Goal: Task Accomplishment & Management: Complete application form

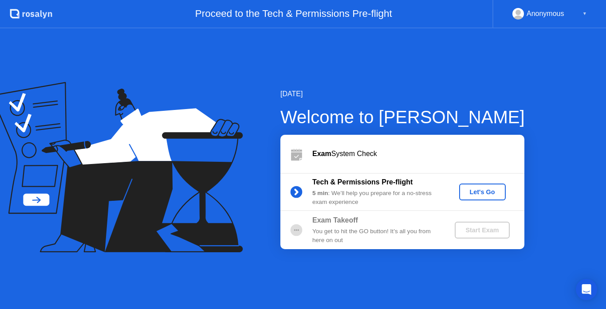
click at [479, 193] on div "Let's Go" at bounding box center [481, 191] width 39 height 7
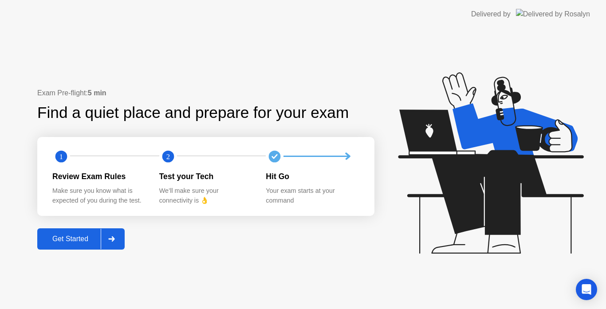
click at [119, 244] on div at bounding box center [111, 239] width 21 height 20
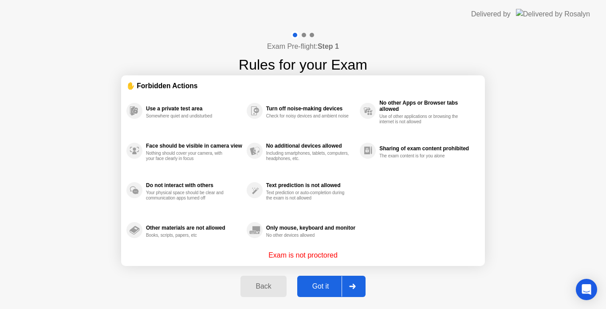
click at [336, 281] on button "Got it" at bounding box center [331, 286] width 68 height 21
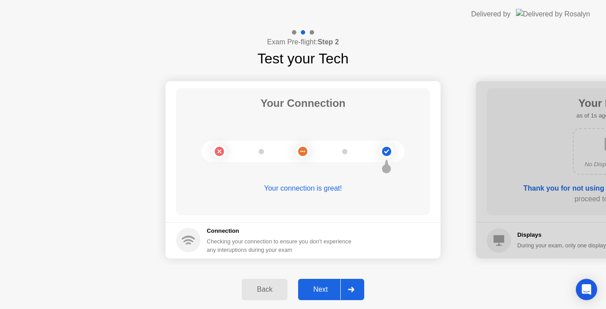
click at [334, 286] on div "Next" at bounding box center [320, 290] width 39 height 8
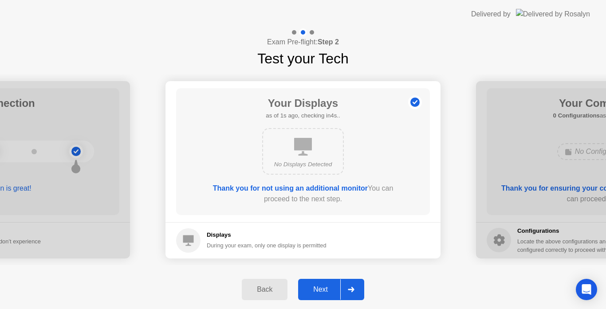
click at [331, 290] on div "Next" at bounding box center [320, 290] width 39 height 8
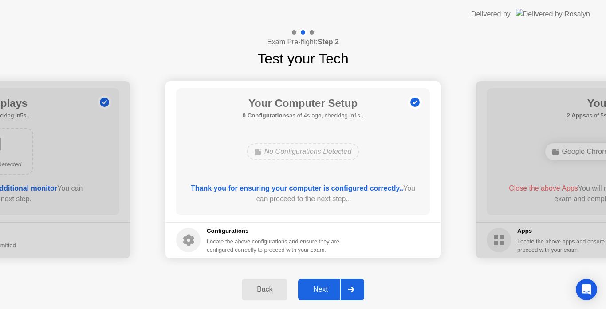
click at [330, 288] on div "Next" at bounding box center [320, 290] width 39 height 8
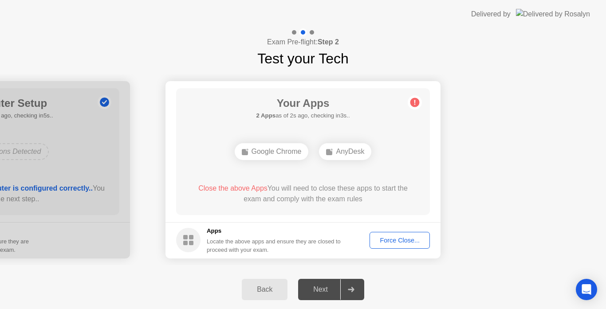
click at [407, 243] on div "Force Close..." at bounding box center [399, 240] width 54 height 7
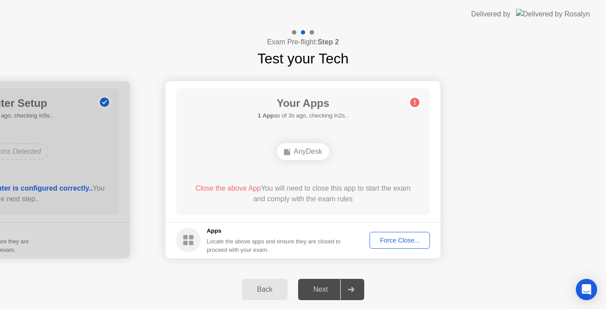
click at [386, 241] on div "Force Close..." at bounding box center [399, 240] width 54 height 7
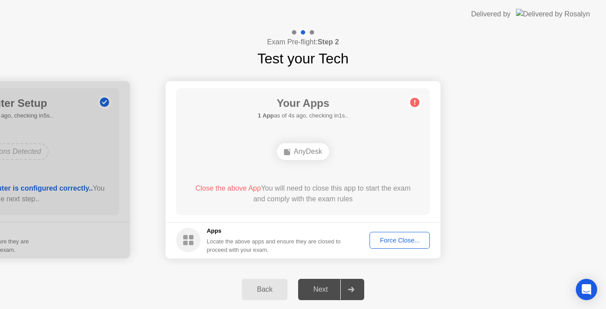
click at [408, 243] on div "Force Close..." at bounding box center [399, 240] width 54 height 7
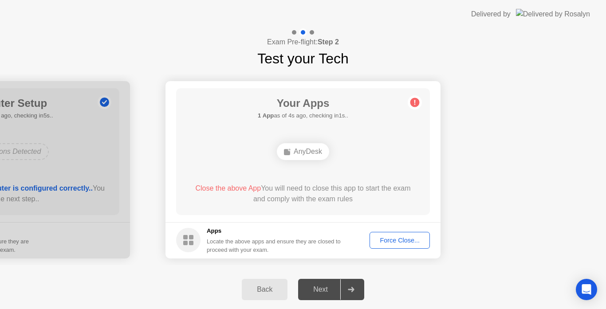
click at [269, 282] on button "Back" at bounding box center [265, 289] width 46 height 21
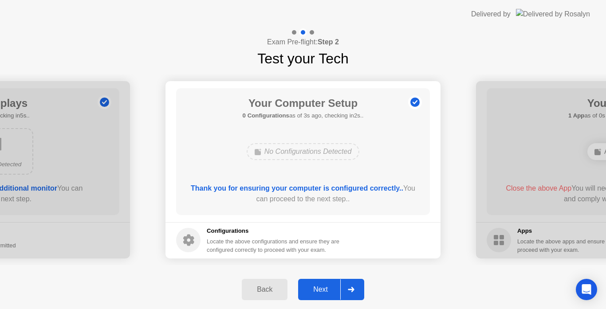
click at [326, 286] on div "Next" at bounding box center [320, 290] width 39 height 8
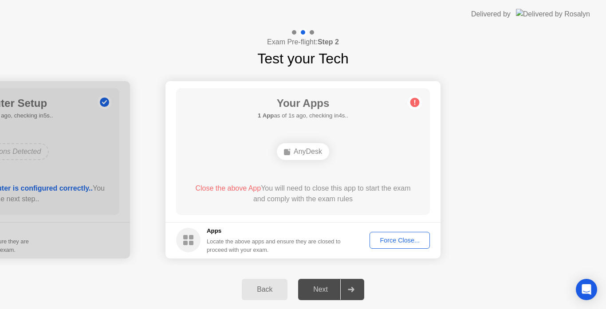
click at [288, 155] on rect at bounding box center [287, 152] width 6 height 6
click at [272, 286] on div "Back" at bounding box center [264, 290] width 40 height 8
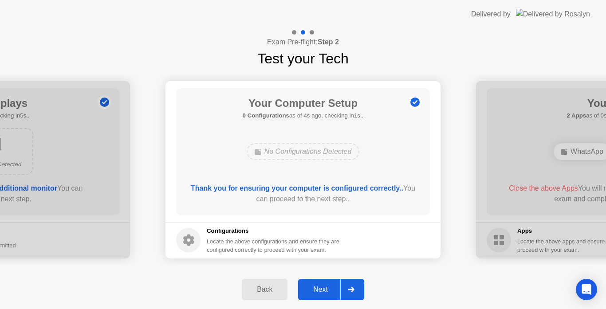
click at [357, 296] on div at bounding box center [350, 289] width 21 height 20
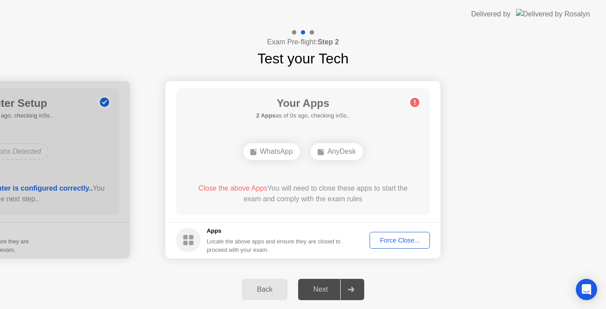
click at [275, 153] on div "WhatsApp" at bounding box center [271, 151] width 57 height 17
click at [280, 290] on div "Back" at bounding box center [264, 290] width 40 height 8
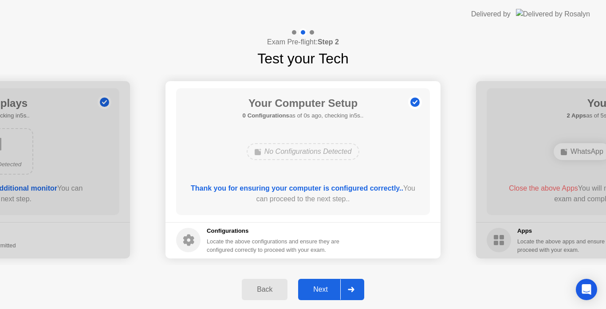
click at [352, 289] on icon at bounding box center [351, 289] width 6 height 5
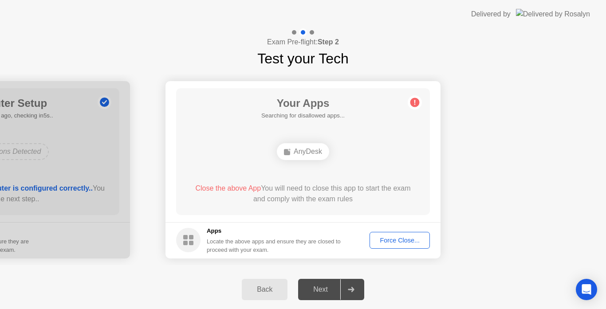
click at [376, 240] on div "Force Close..." at bounding box center [399, 240] width 54 height 7
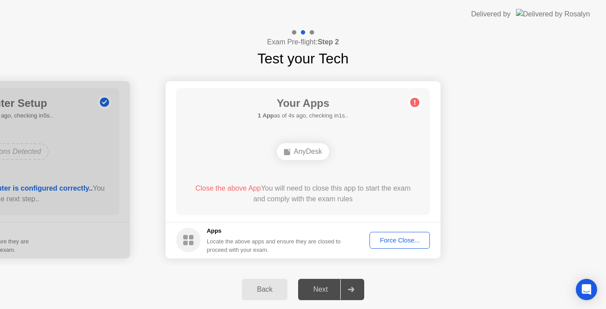
click at [293, 148] on div "AnyDesk" at bounding box center [303, 151] width 52 height 17
click at [268, 293] on div "Back" at bounding box center [264, 290] width 40 height 8
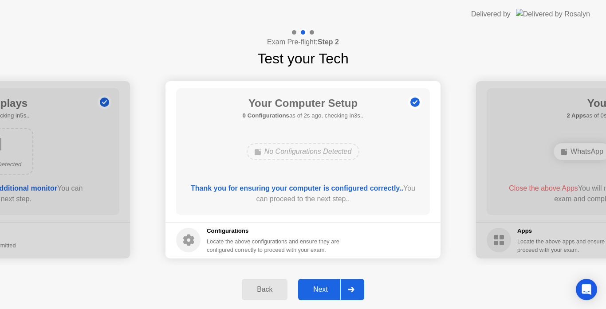
click at [451, 306] on div "Back Next" at bounding box center [303, 289] width 606 height 39
click at [330, 281] on button "Next" at bounding box center [331, 289] width 66 height 21
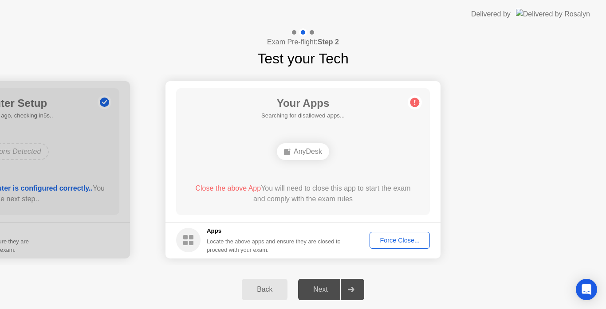
click at [213, 188] on span "Close the above App" at bounding box center [228, 188] width 66 height 8
click at [418, 102] on circle at bounding box center [414, 102] width 9 height 9
click at [391, 243] on div "Force Close..." at bounding box center [399, 240] width 54 height 7
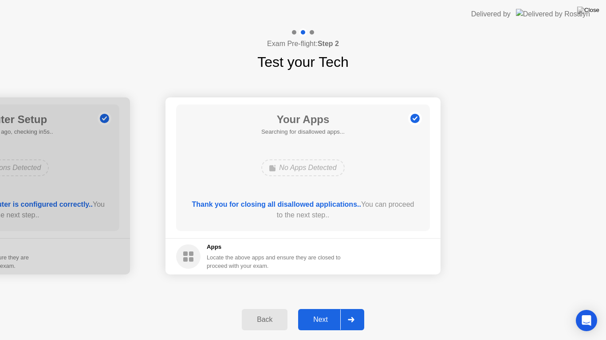
click at [333, 309] on div "Next" at bounding box center [320, 320] width 39 height 8
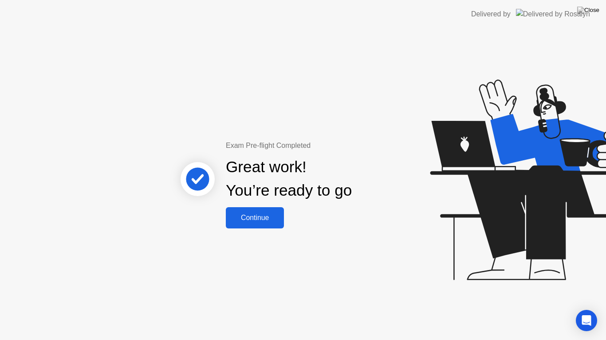
click at [269, 220] on div "Continue" at bounding box center [254, 218] width 53 height 8
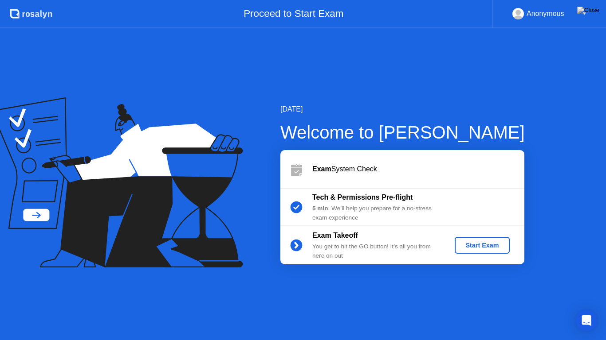
click at [488, 249] on div "Start Exam" at bounding box center [481, 245] width 47 height 7
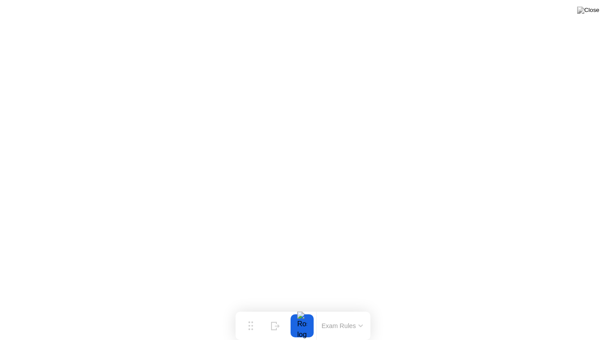
click at [331, 309] on button "Exam Rules" at bounding box center [342, 326] width 47 height 8
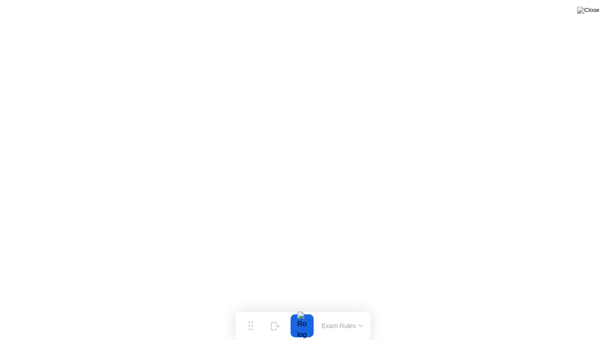
click at [587, 14] on button at bounding box center [588, 10] width 27 height 12
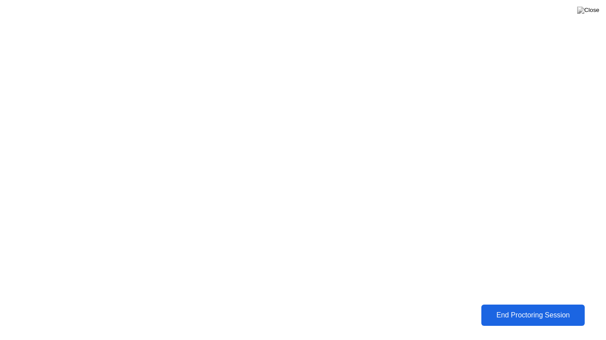
click at [518, 309] on div "End Proctoring Session" at bounding box center [533, 316] width 98 height 8
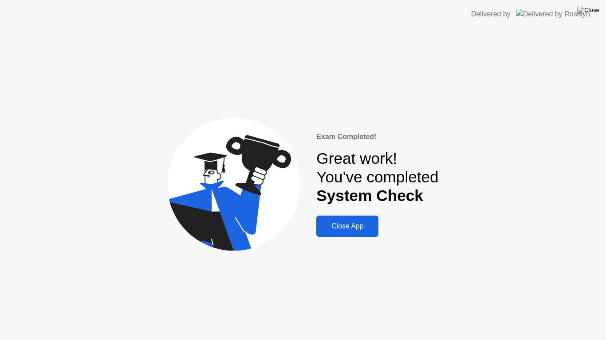
click at [358, 223] on div "Close App" at bounding box center [347, 227] width 57 height 8
